Goal: Task Accomplishment & Management: Use online tool/utility

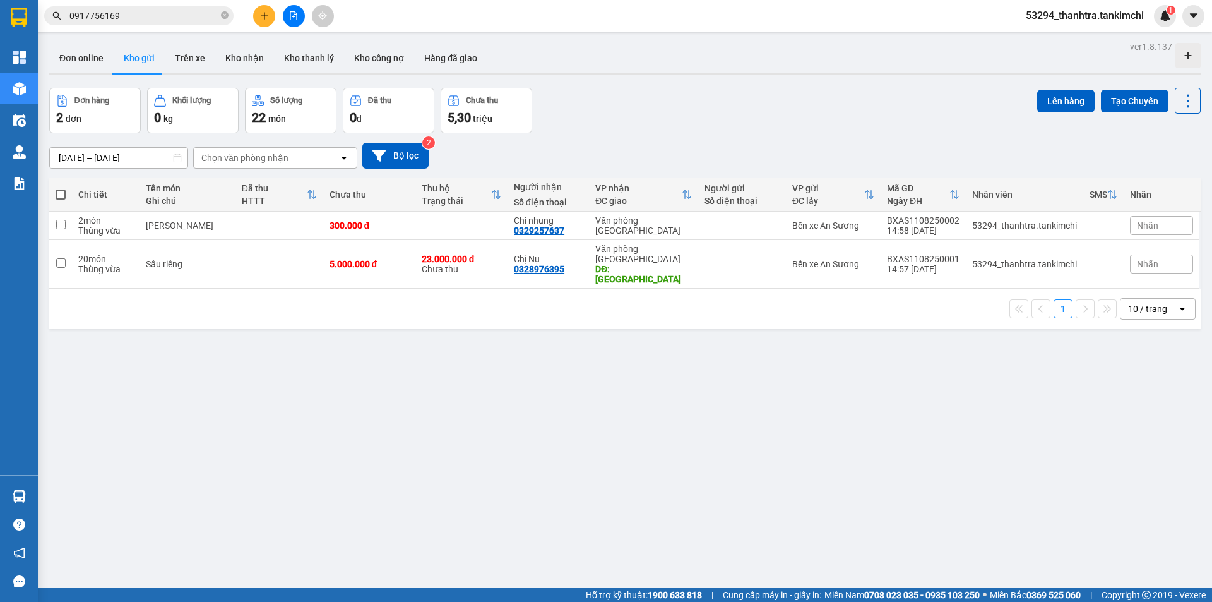
click at [625, 421] on div "ver 1.8.137 Đơn online Kho gửi Trên xe Kho [PERSON_NAME] [PERSON_NAME] [PERSON_…" at bounding box center [624, 339] width 1161 height 602
click at [1092, 253] on button at bounding box center [1101, 264] width 18 height 22
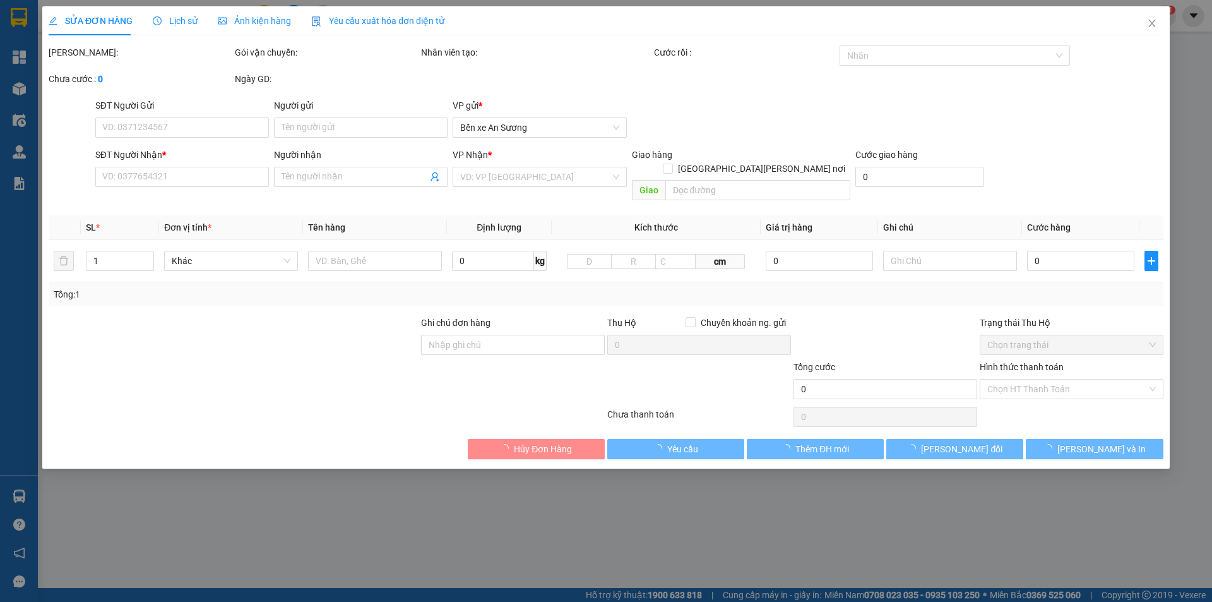
type input "0328976395"
type input "Chị Nụ"
type input "[GEOGRAPHIC_DATA]"
type input "5.000.000"
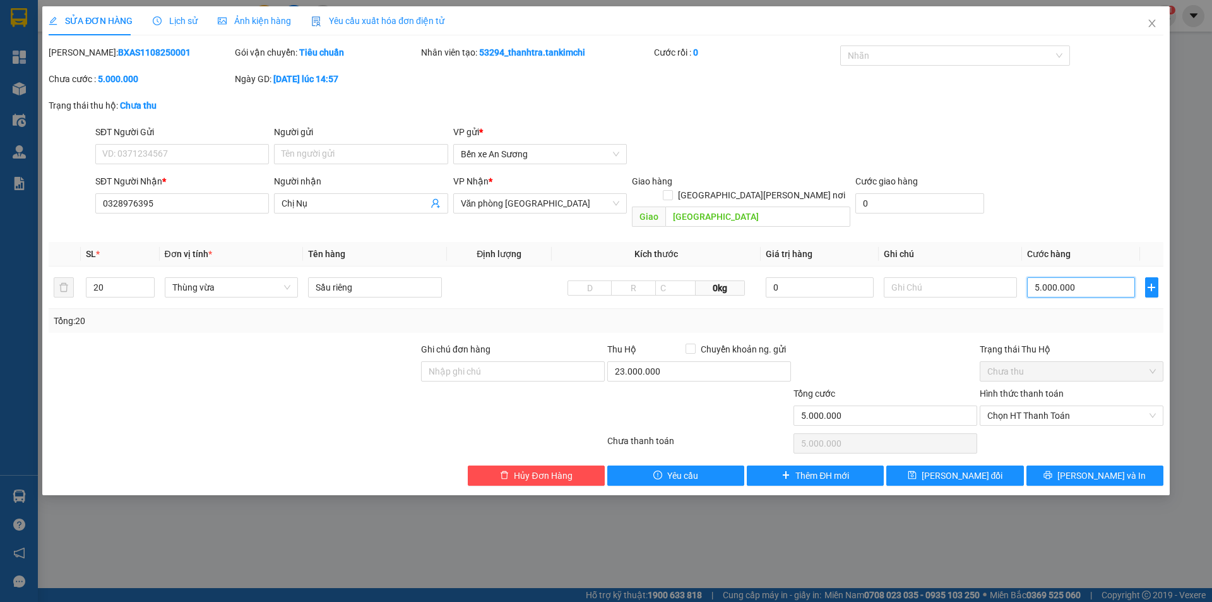
type input "0"
type input "3"
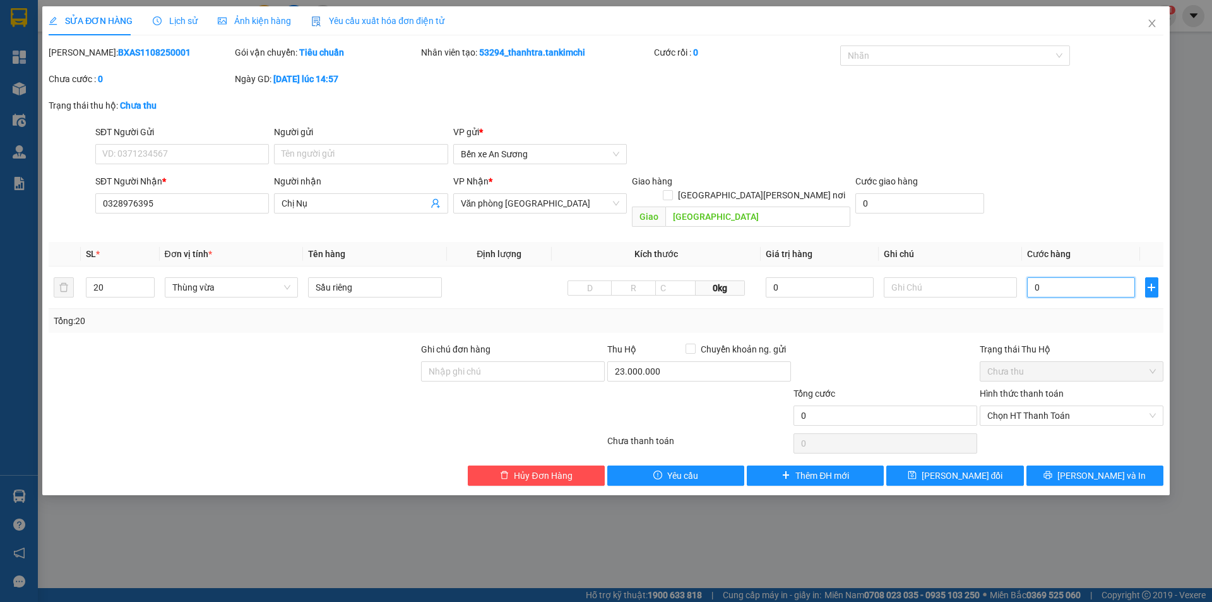
type input "03"
type input "30"
type input "030"
type input "3"
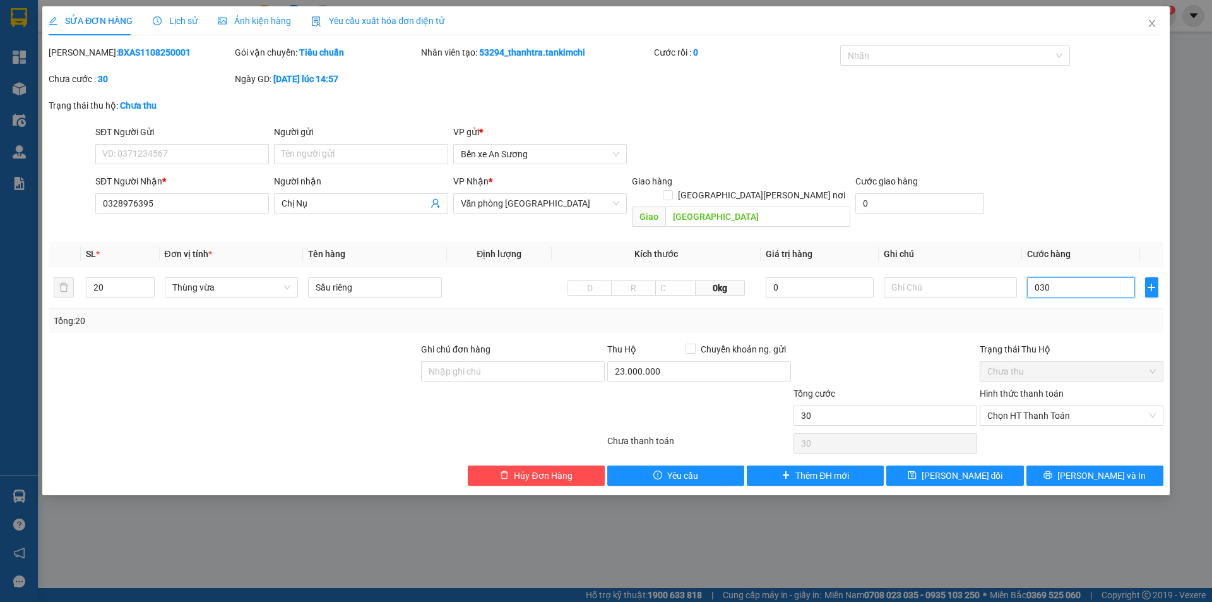
type input "3"
type input "03"
type input "0"
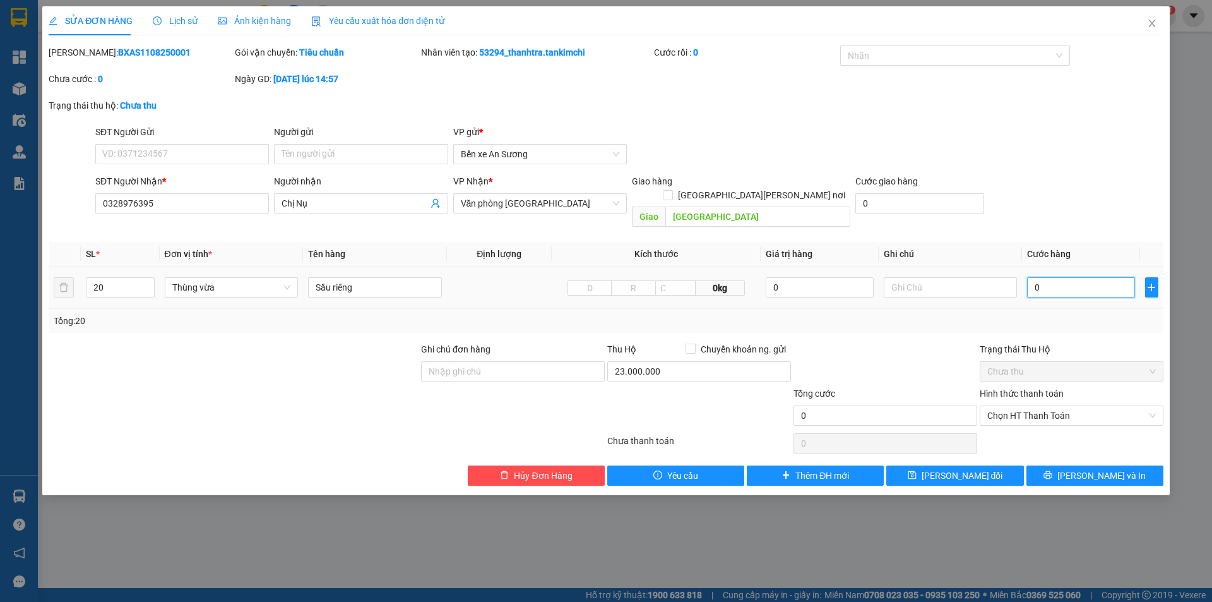
click at [1035, 277] on input "0" at bounding box center [1080, 287] width 107 height 20
type input "30"
type input "300"
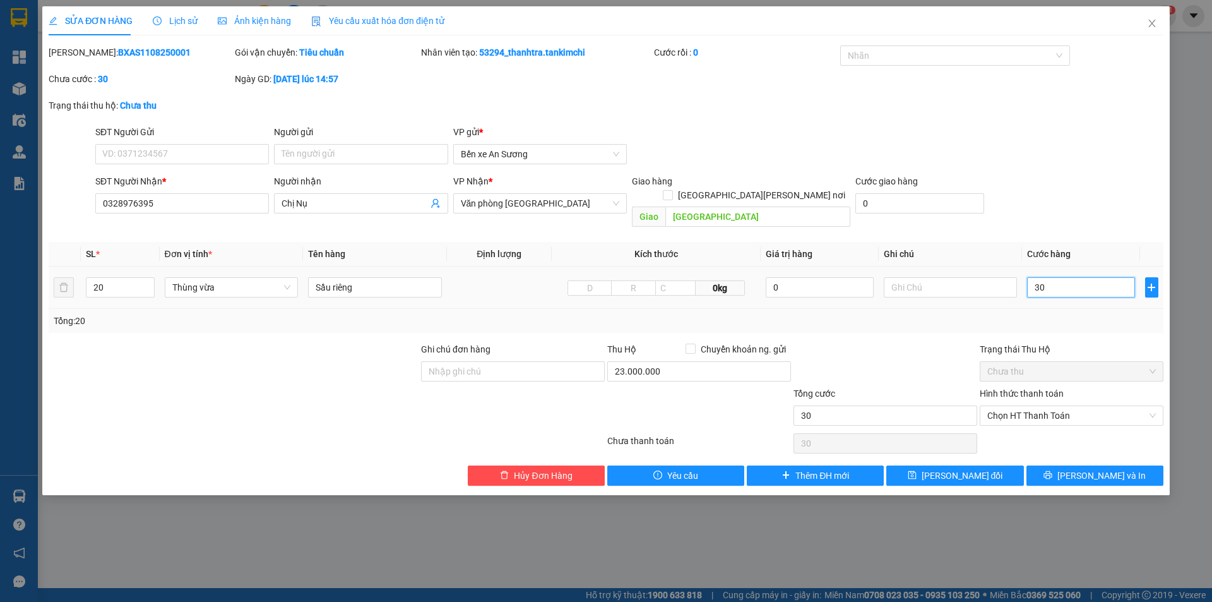
type input "300"
type input "3.000"
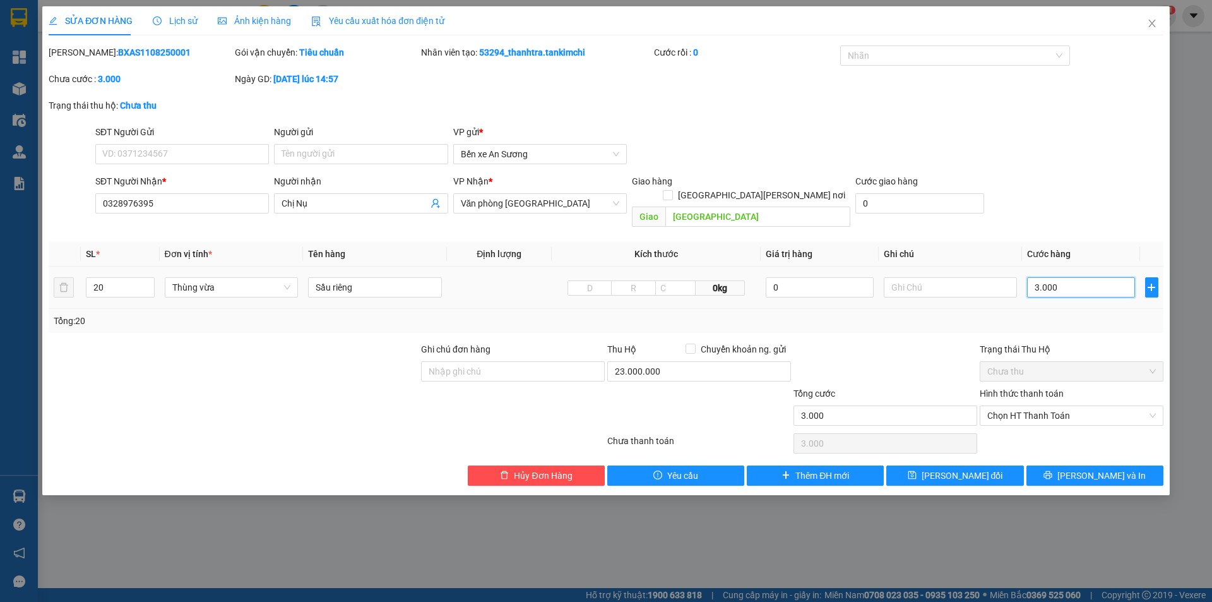
type input "30.000"
type input "300.000"
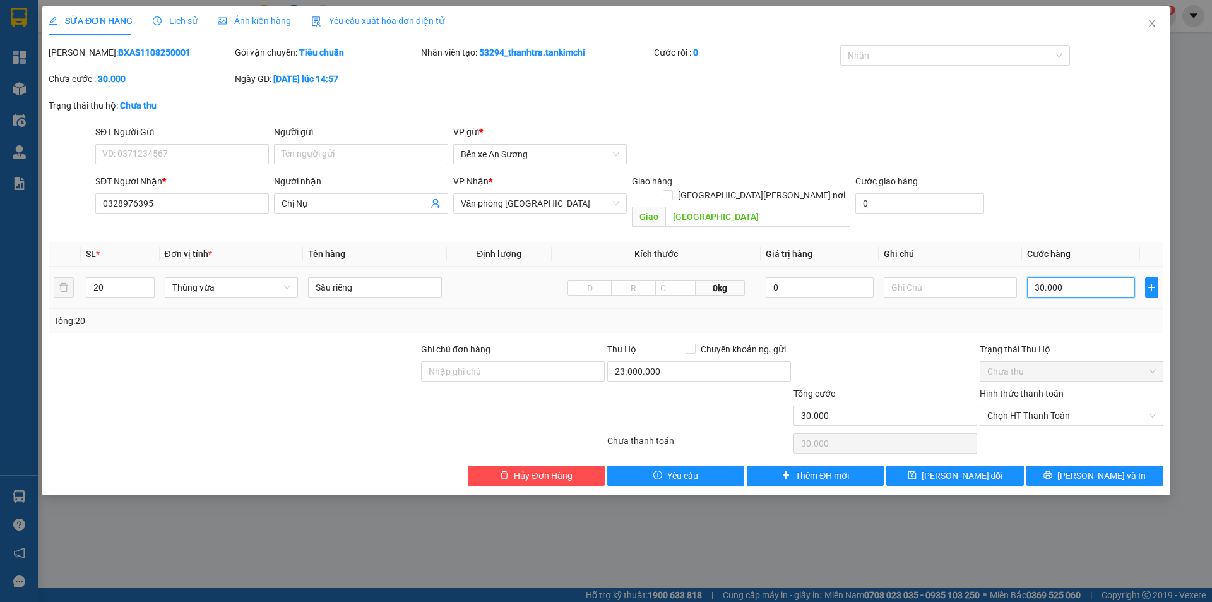
type input "300.000"
type input "3.000.000"
click at [982, 468] on span "[PERSON_NAME] đổi" at bounding box center [962, 475] width 81 height 14
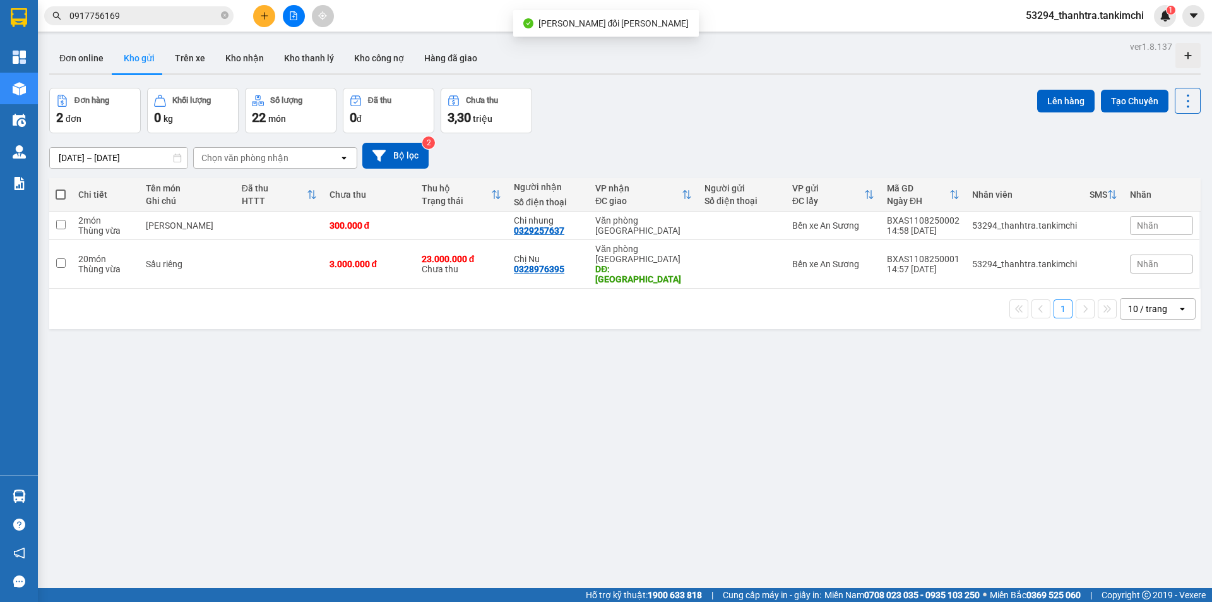
click at [677, 189] on div "VP nhận" at bounding box center [638, 188] width 86 height 10
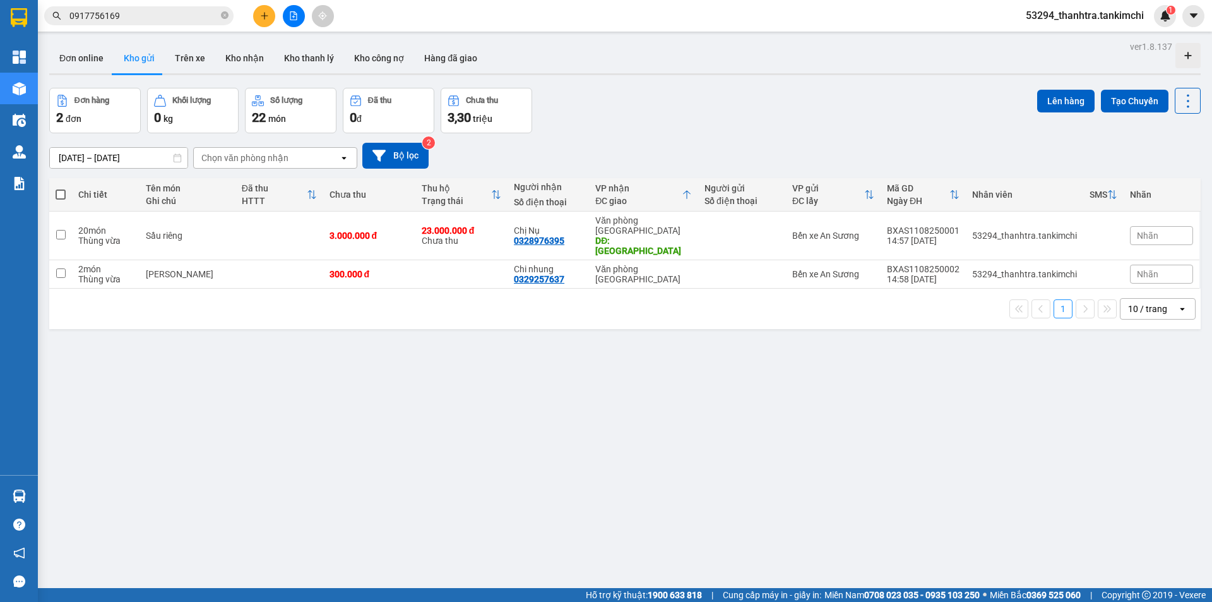
click at [63, 193] on span at bounding box center [61, 194] width 10 height 10
click at [61, 188] on input "checkbox" at bounding box center [61, 188] width 0 height 0
checkbox input "true"
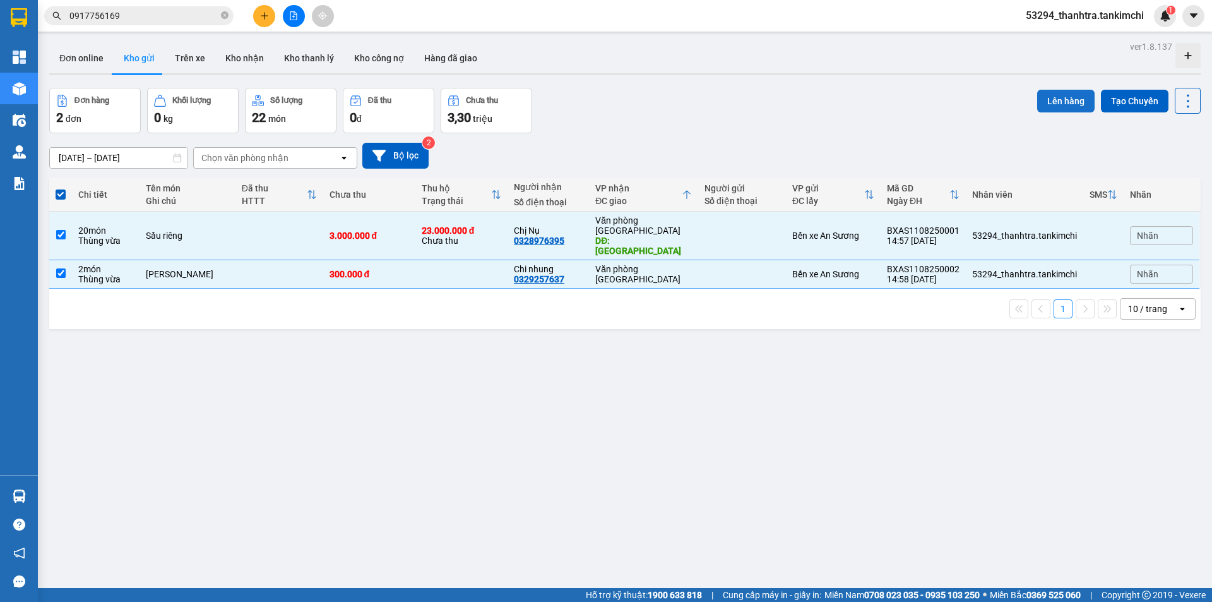
click at [1054, 106] on button "Lên hàng" at bounding box center [1065, 101] width 57 height 23
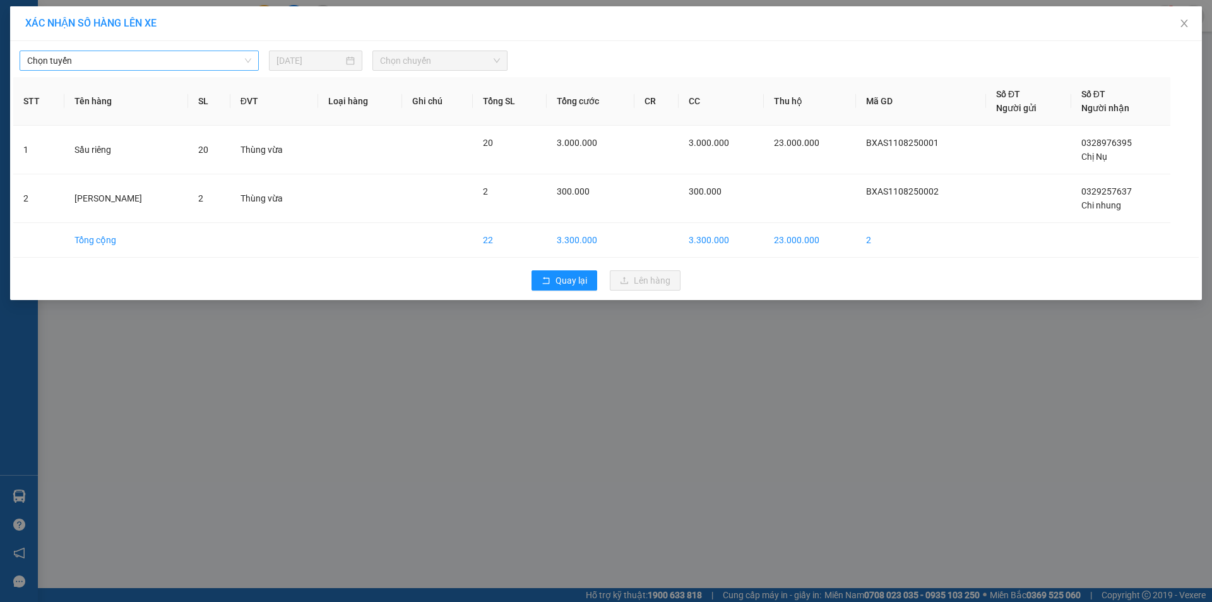
drag, startPoint x: 222, startPoint y: 59, endPoint x: 222, endPoint y: 67, distance: 8.2
click at [222, 61] on span "Chọn tuyến" at bounding box center [139, 60] width 224 height 19
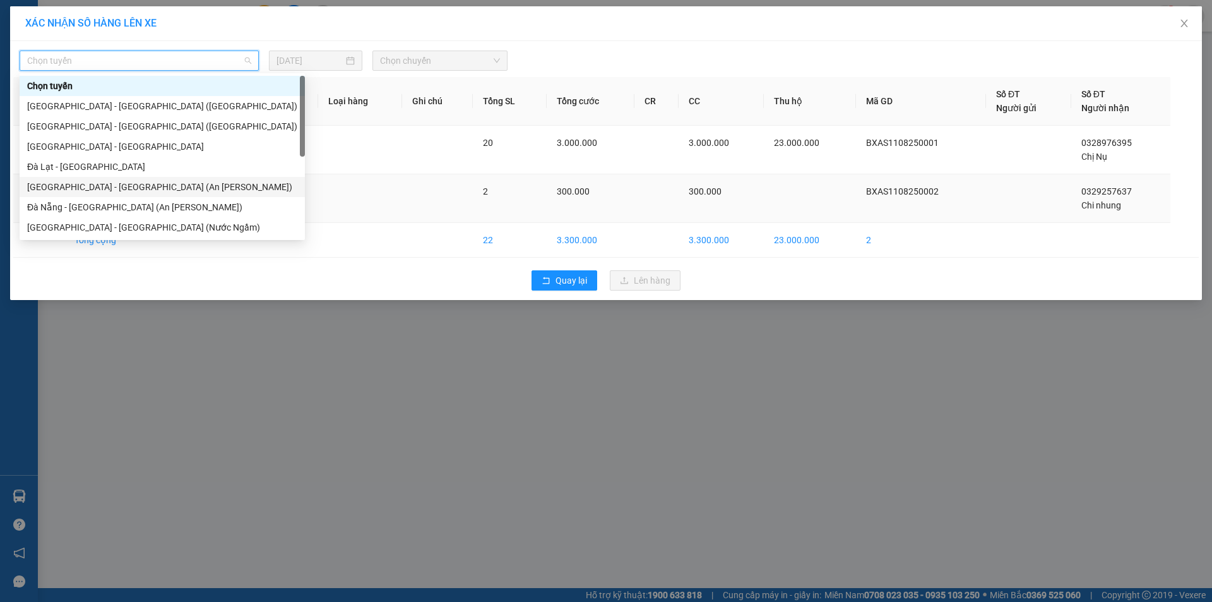
drag, startPoint x: 161, startPoint y: 187, endPoint x: 169, endPoint y: 182, distance: 9.5
click at [161, 187] on div "[GEOGRAPHIC_DATA] - [GEOGRAPHIC_DATA] (An [PERSON_NAME])" at bounding box center [162, 187] width 270 height 14
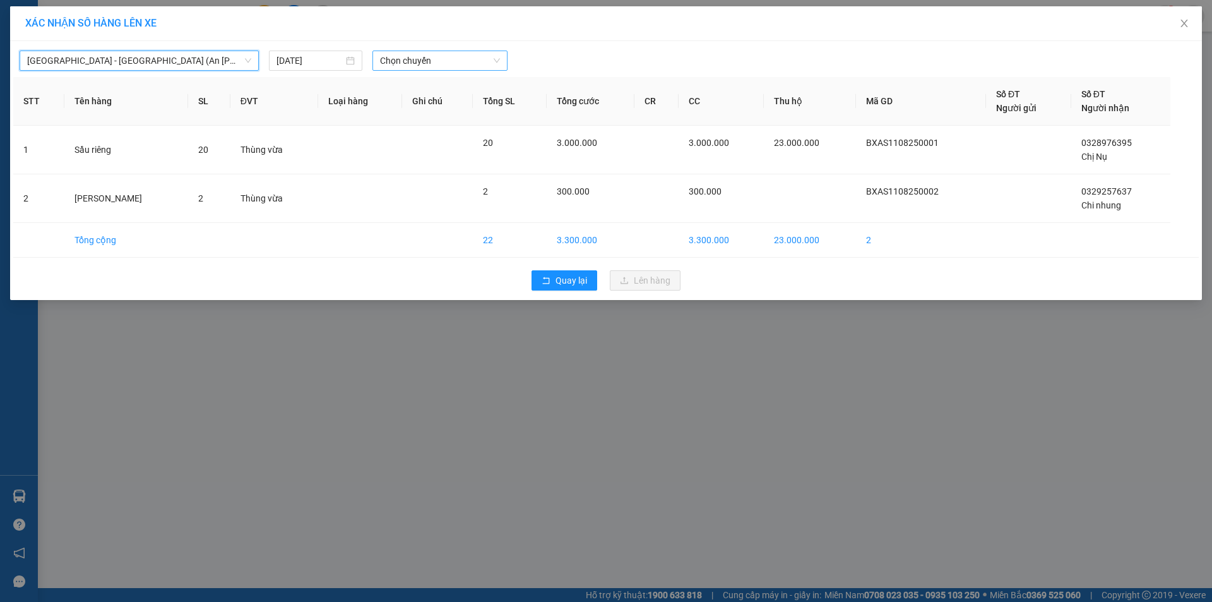
click at [399, 60] on span "Chọn chuyến" at bounding box center [440, 60] width 120 height 19
drag, startPoint x: 414, startPoint y: 104, endPoint x: 408, endPoint y: 112, distance: 9.9
click at [414, 105] on div "17:30 - 43H-158.70" at bounding box center [429, 106] width 98 height 14
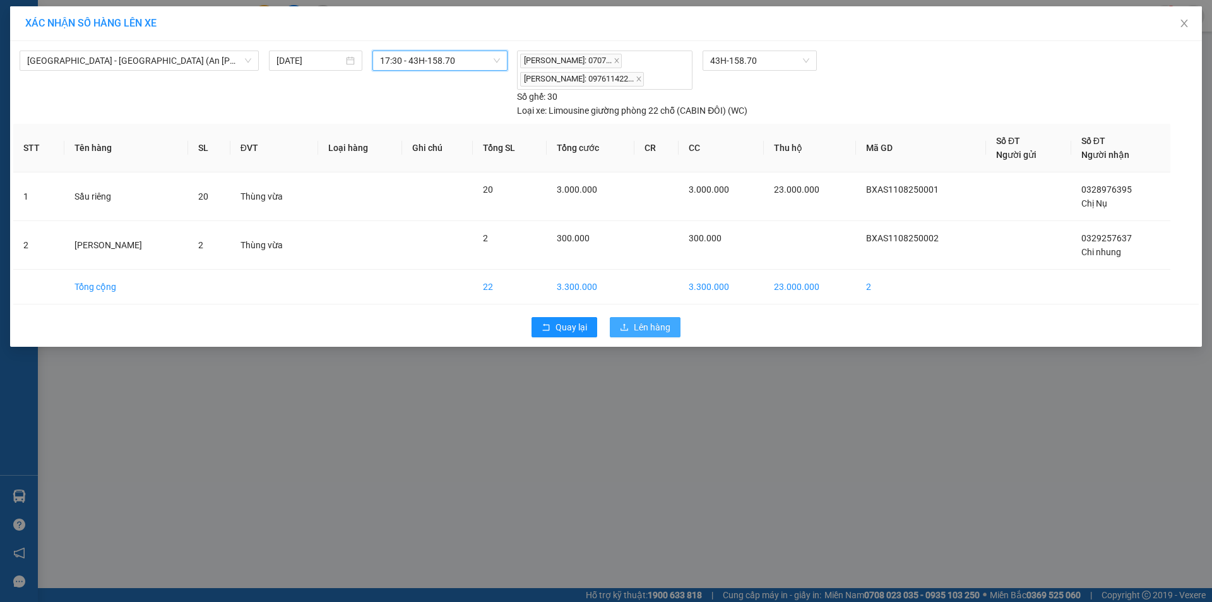
drag, startPoint x: 633, startPoint y: 321, endPoint x: 607, endPoint y: 330, distance: 27.3
click at [633, 321] on button "Lên hàng" at bounding box center [645, 327] width 71 height 20
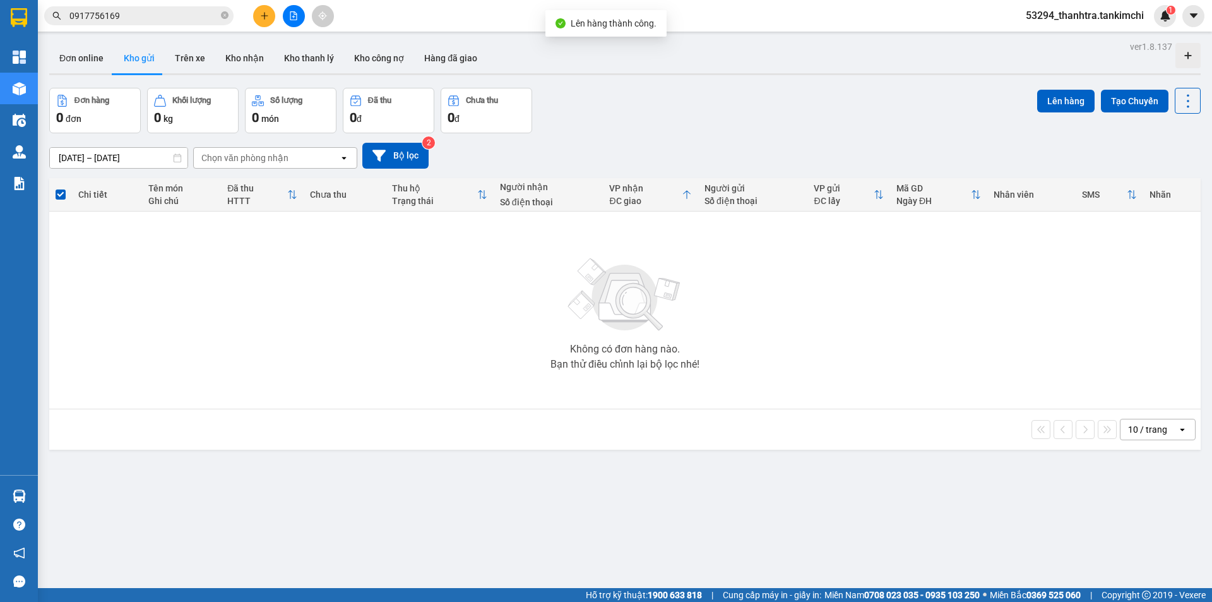
click at [294, 9] on button at bounding box center [294, 16] width 22 height 22
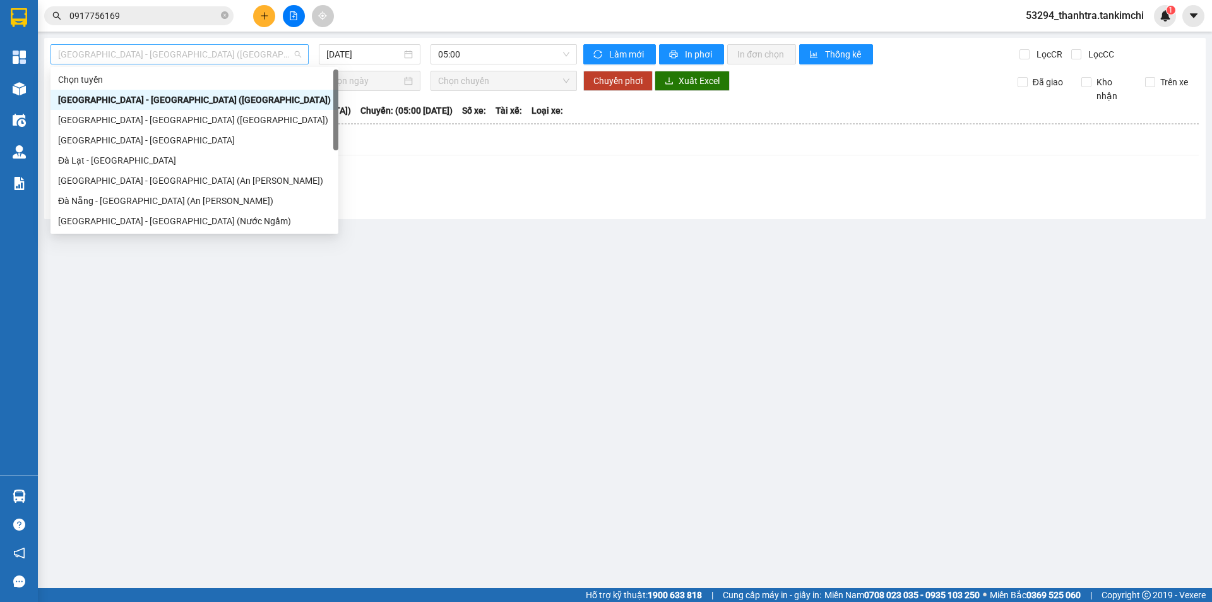
click at [199, 54] on span "[GEOGRAPHIC_DATA] - [GEOGRAPHIC_DATA] ([GEOGRAPHIC_DATA])" at bounding box center [179, 54] width 243 height 19
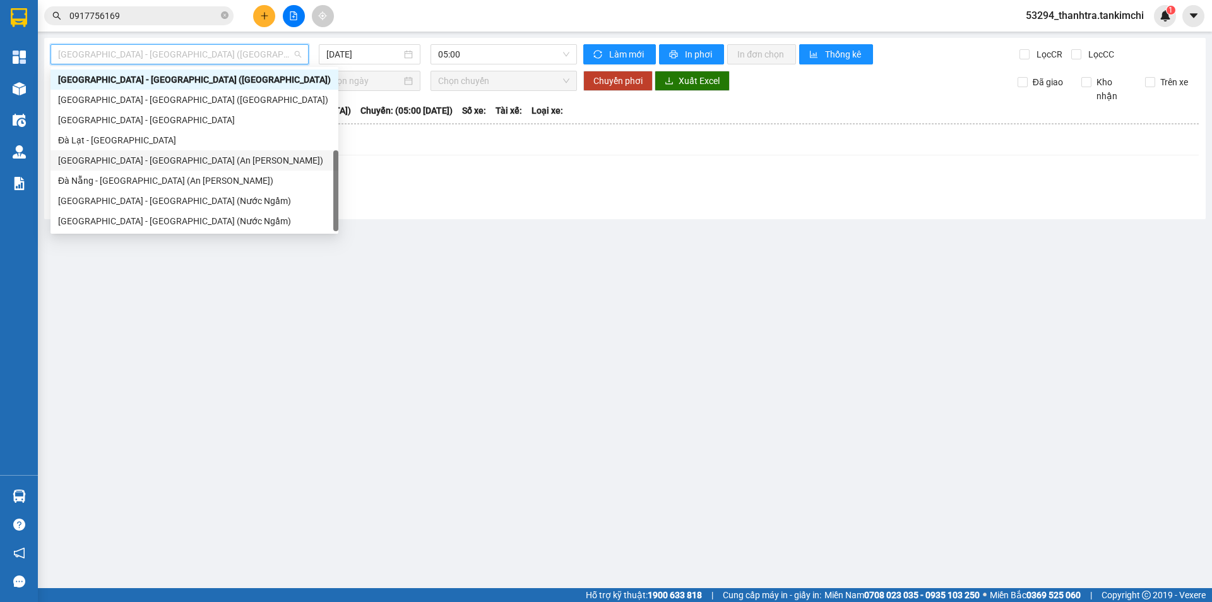
click at [98, 164] on div "[GEOGRAPHIC_DATA] - [GEOGRAPHIC_DATA] (An [PERSON_NAME])" at bounding box center [194, 160] width 273 height 14
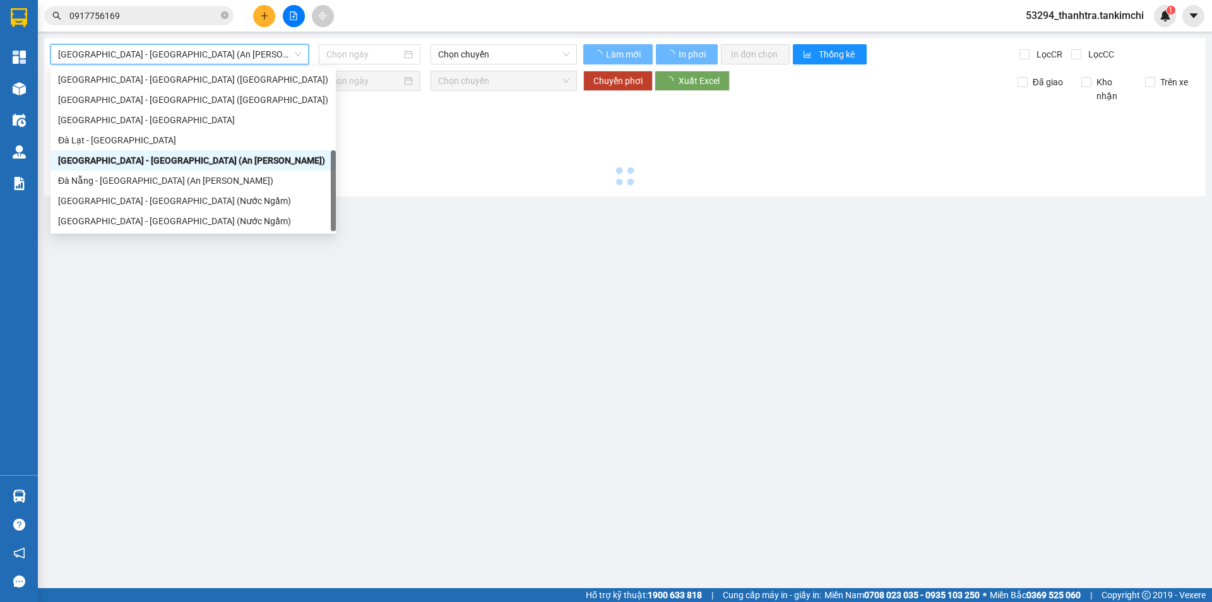
type input "[DATE]"
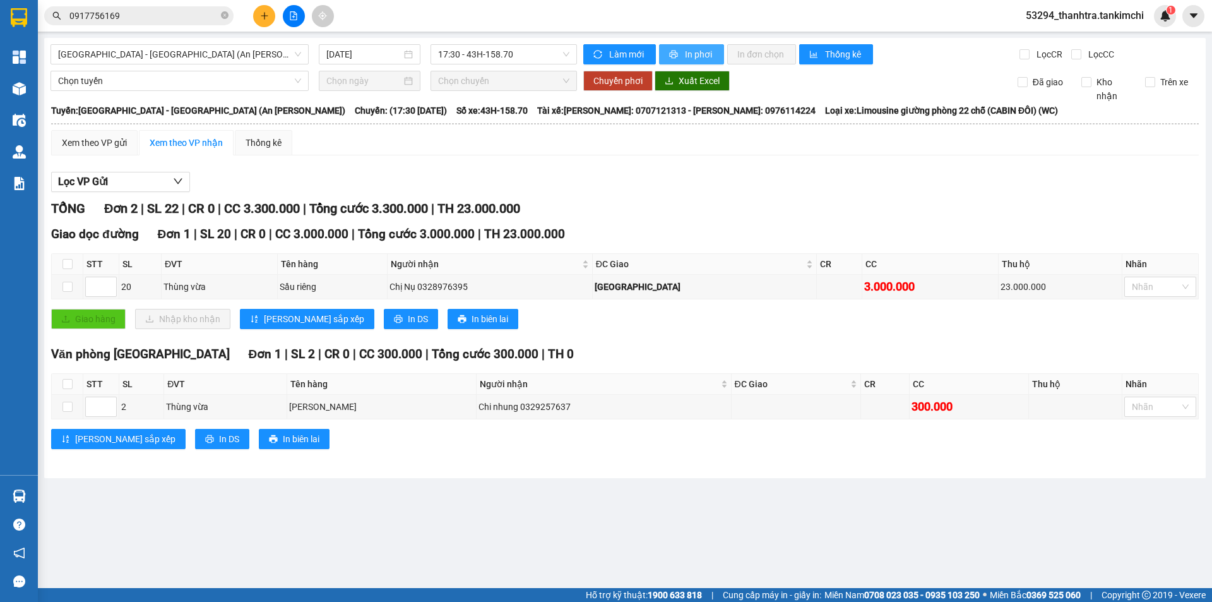
click at [700, 46] on button "In phơi" at bounding box center [691, 54] width 65 height 20
click at [672, 50] on icon "printer" at bounding box center [674, 54] width 8 height 8
